Goal: Find specific page/section

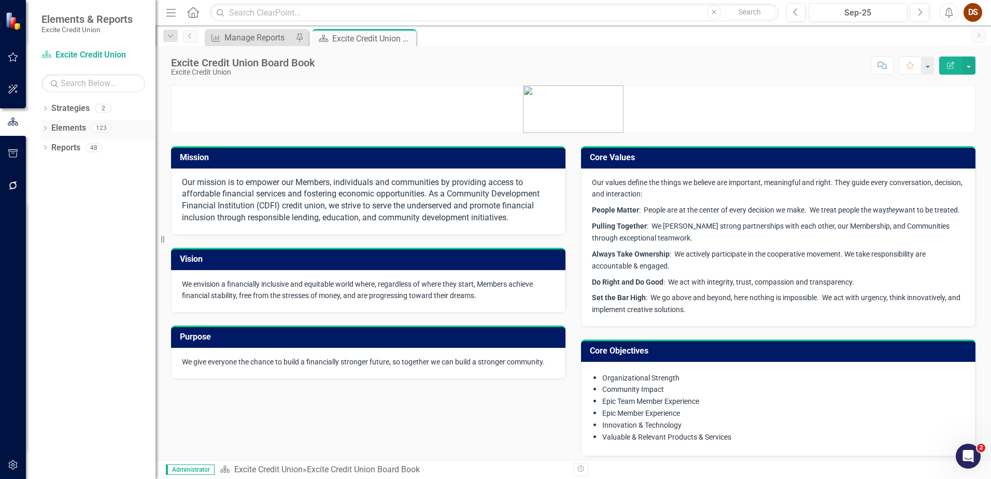
click at [94, 129] on div "123" at bounding box center [101, 128] width 20 height 9
click at [74, 125] on link "Elements" at bounding box center [68, 128] width 35 height 12
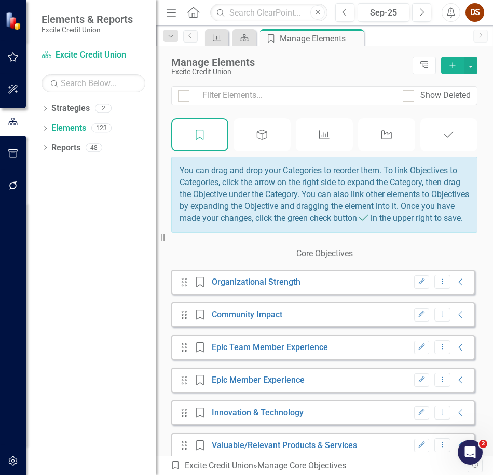
click at [73, 303] on div "Dropdown Strategies 2 Excite Credit Union Excite Credit Union 2026 Dropdown Ele…" at bounding box center [91, 287] width 130 height 375
